Goal: Task Accomplishment & Management: Use online tool/utility

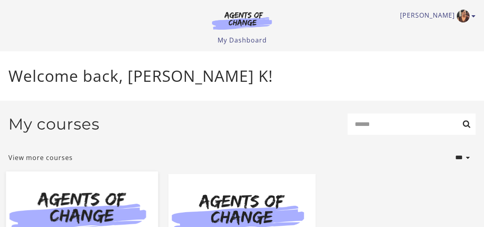
click at [131, 203] on img at bounding box center [82, 212] width 152 height 82
